Goal: Transaction & Acquisition: Purchase product/service

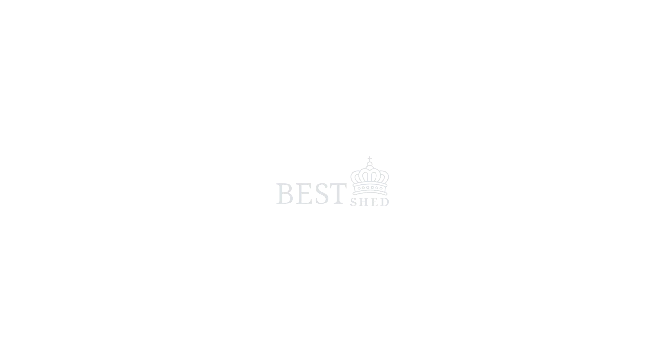
click at [383, 104] on span at bounding box center [331, 181] width 662 height 363
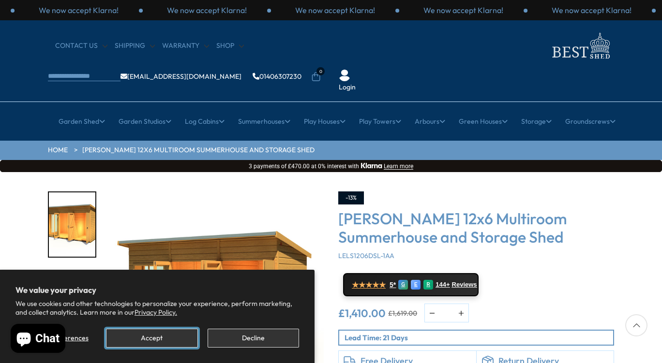
click at [172, 340] on button "Accept" at bounding box center [151, 338] width 91 height 19
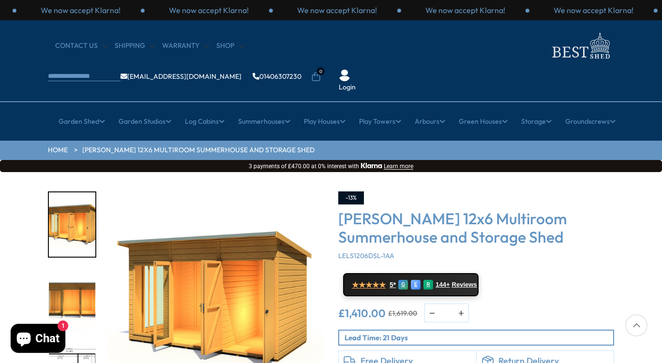
click at [648, 354] on div "Click To Expand Click To Expand Click To Expand Click To Expand Click To Expand…" at bounding box center [331, 318] width 662 height 292
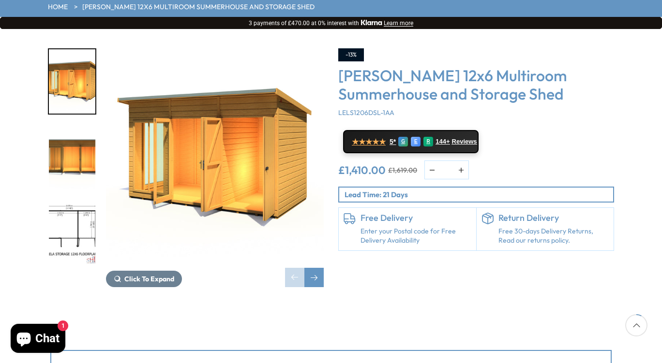
scroll to position [174, 0]
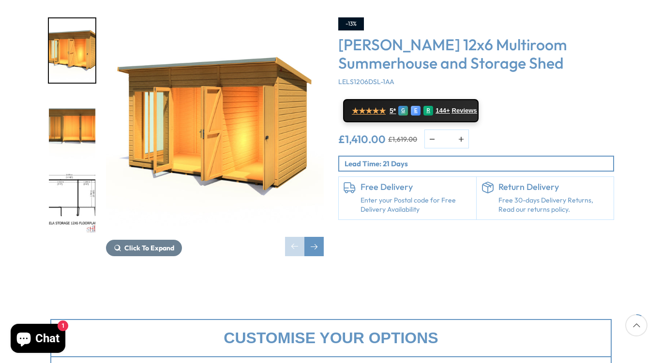
click at [73, 170] on img "3 / 8" at bounding box center [72, 202] width 46 height 64
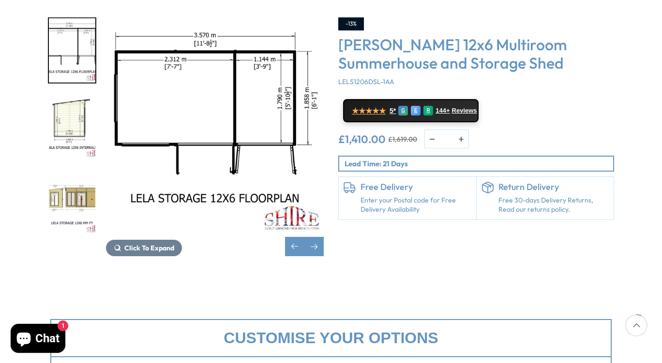
click at [616, 68] on div "-13% [PERSON_NAME] 12x6 Multiroom Summerhouse and Storage Shed LELS1206DSL-1AA …" at bounding box center [476, 136] width 290 height 239
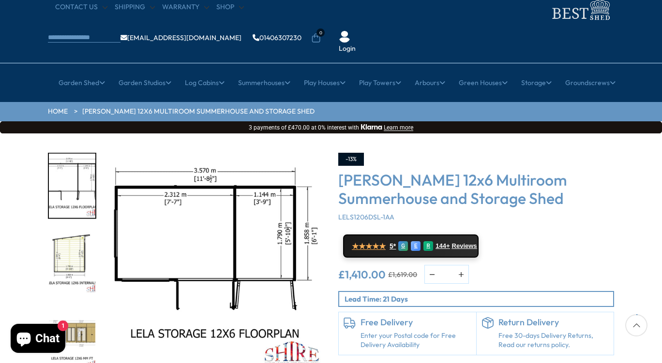
scroll to position [58, 0]
